Goal: Information Seeking & Learning: Learn about a topic

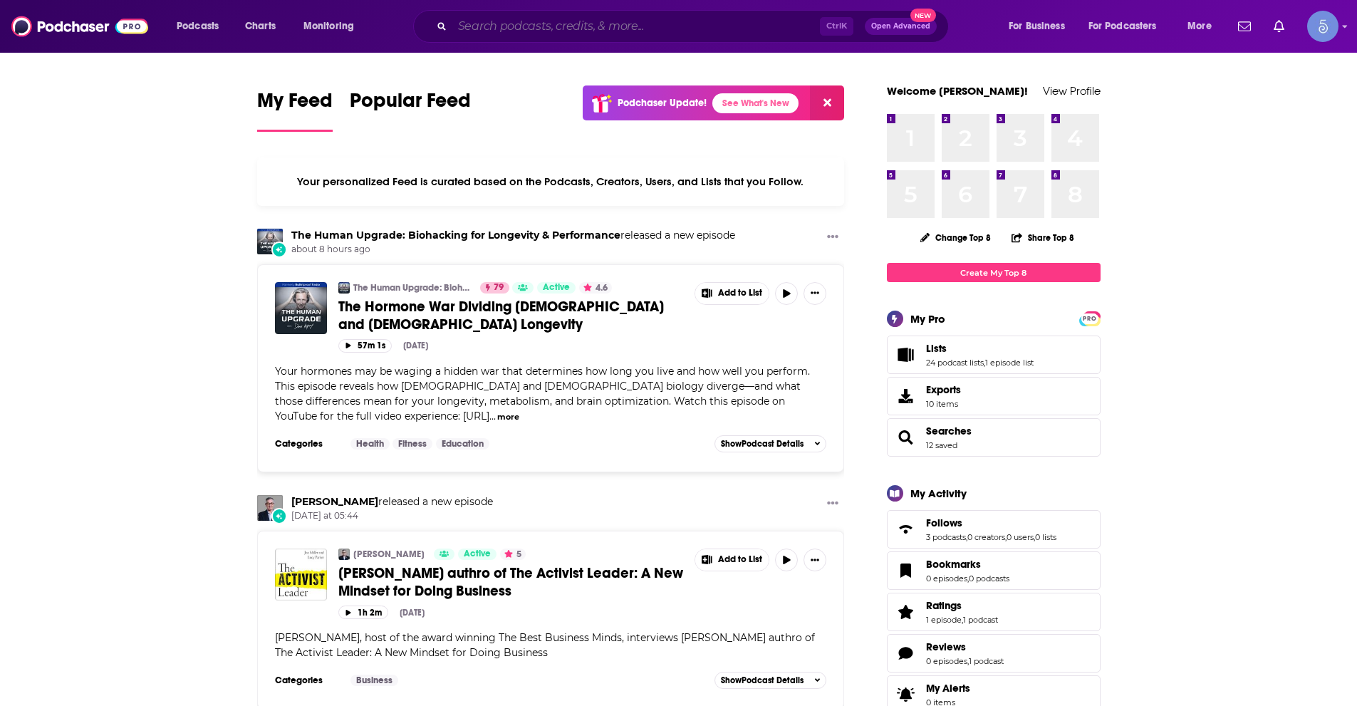
click at [530, 15] on input "Search podcasts, credits, & more..." at bounding box center [636, 26] width 368 height 23
paste input "Brain Fit with [PERSON_NAME]"
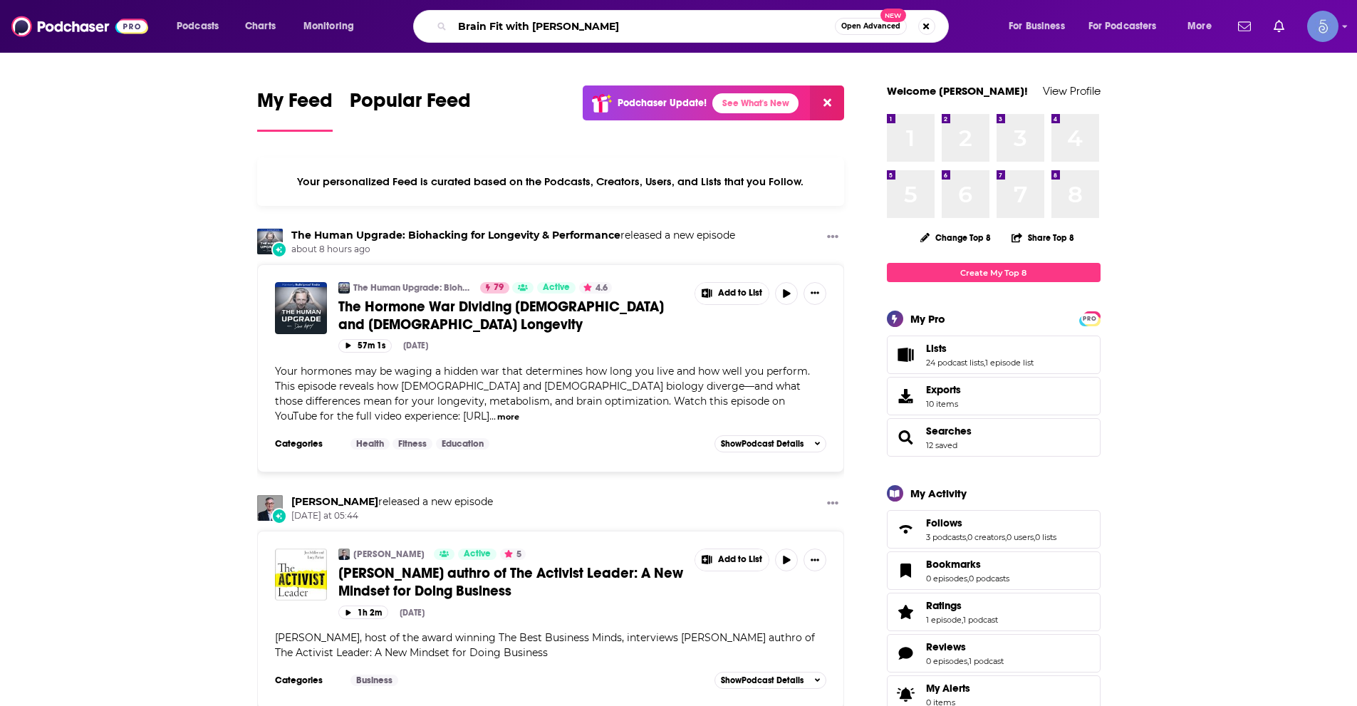
type input "Brain Fit with [PERSON_NAME]"
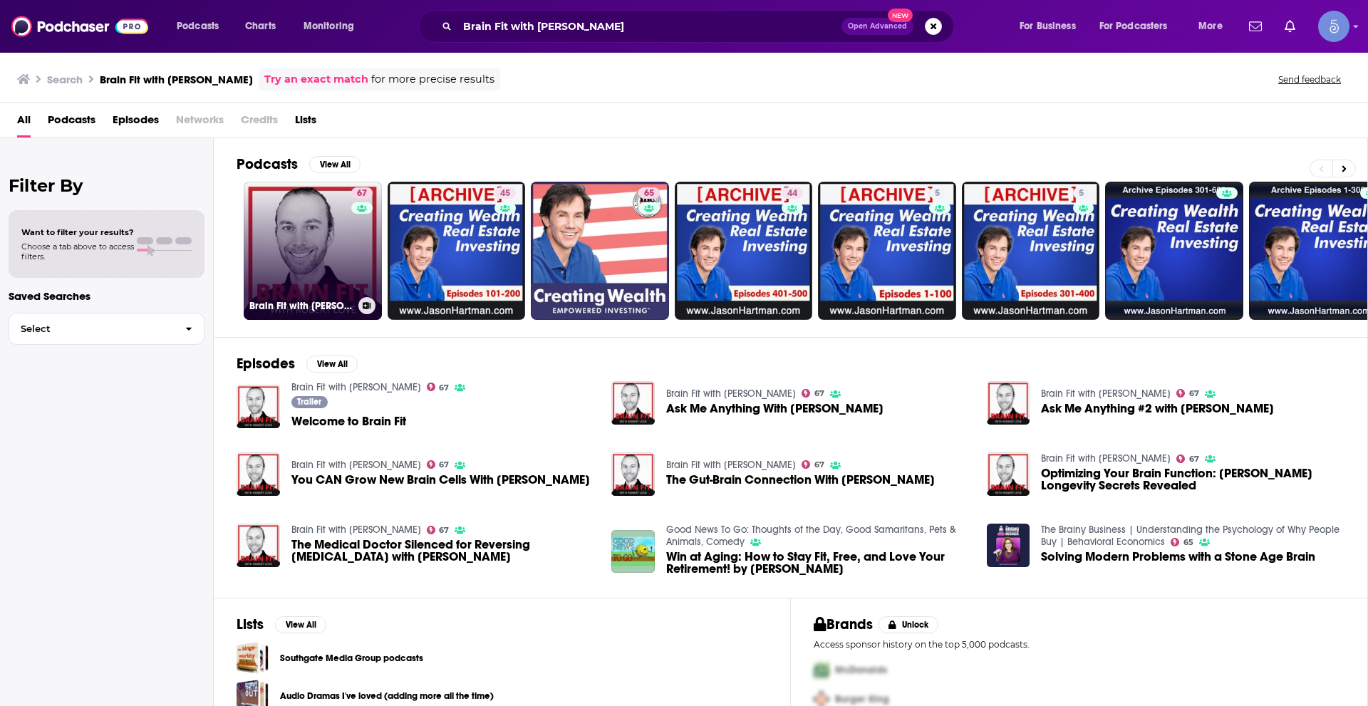
click at [291, 239] on link "67 Brain Fit with [PERSON_NAME]" at bounding box center [313, 251] width 138 height 138
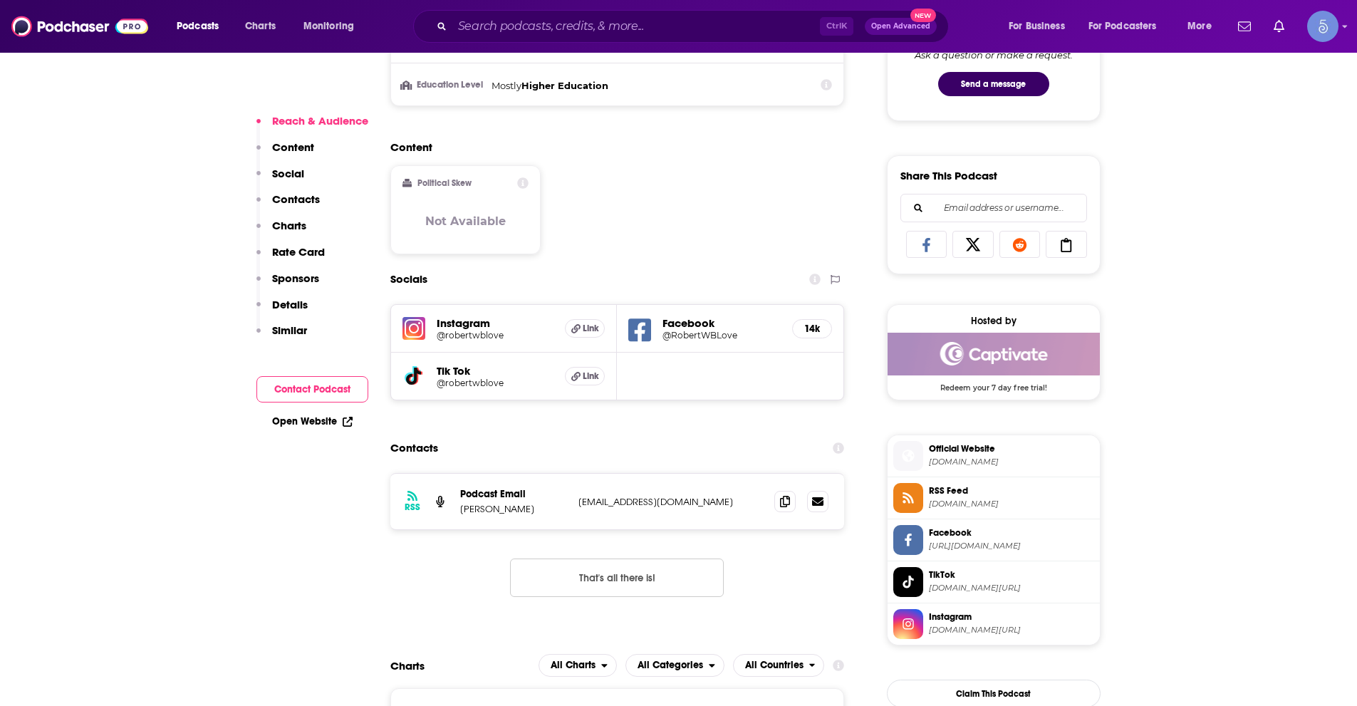
scroll to position [855, 0]
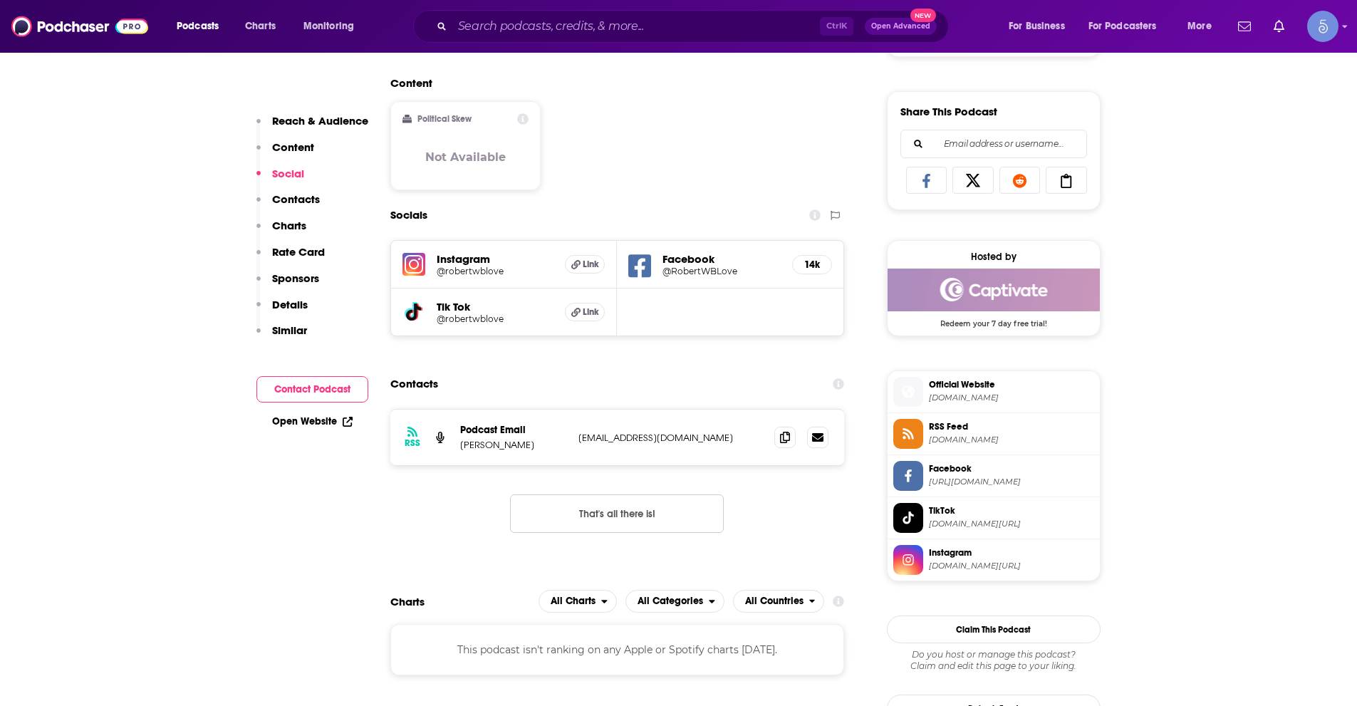
click at [467, 269] on h5 "@robertwblove" at bounding box center [496, 271] width 118 height 11
